Goal: Information Seeking & Learning: Learn about a topic

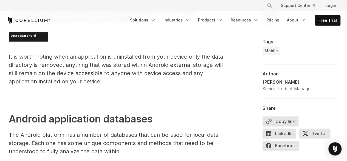
scroll to position [1087, 0]
click at [139, 67] on p "It is worth noting when an application is uninstalled from your device only the…" at bounding box center [117, 68] width 217 height 33
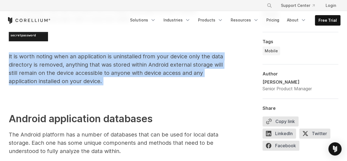
click at [139, 67] on p "It is worth noting when an application is uninstalled from your device only the…" at bounding box center [117, 68] width 217 height 33
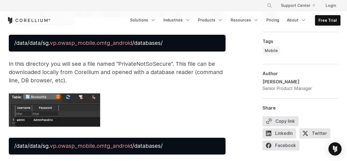
scroll to position [1344, 0]
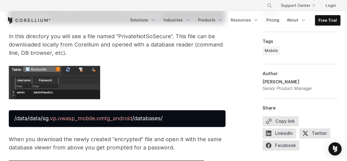
click at [155, 121] on pre "/data/data/sg .vp.owasp_mobile.omtg_android /databases/" at bounding box center [117, 118] width 217 height 17
click at [153, 118] on span "/databases/" at bounding box center [147, 118] width 30 height 7
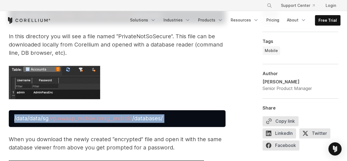
click at [153, 118] on span "/databases/" at bounding box center [147, 118] width 30 height 7
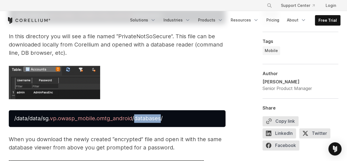
click at [153, 118] on span "/databases/" at bounding box center [147, 118] width 30 height 7
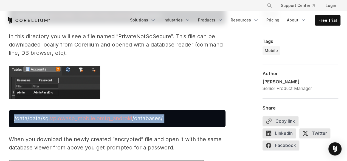
click at [153, 118] on span "/databases/" at bounding box center [147, 118] width 30 height 7
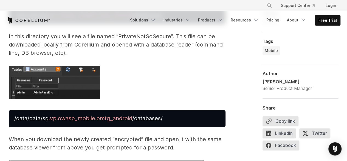
click at [154, 90] on p at bounding box center [117, 83] width 217 height 35
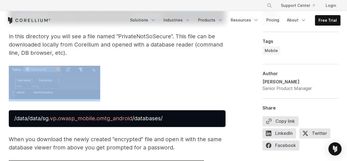
click at [154, 90] on p at bounding box center [117, 83] width 217 height 35
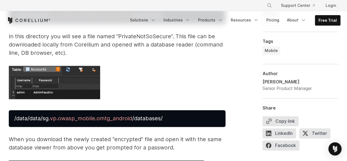
click at [154, 119] on span "/databases/" at bounding box center [147, 118] width 30 height 7
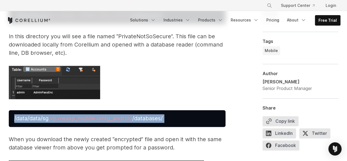
click at [154, 119] on span "/databases/" at bounding box center [147, 118] width 30 height 7
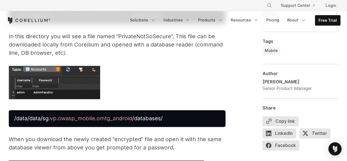
click at [177, 88] on p at bounding box center [117, 83] width 217 height 35
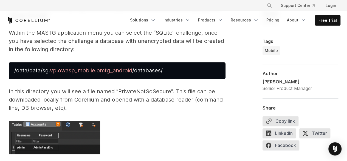
click at [197, 108] on p "In this directory you will see a file named “PrivateNotSoSecure”. This file can…" at bounding box center [117, 99] width 217 height 25
